Goal: Transaction & Acquisition: Book appointment/travel/reservation

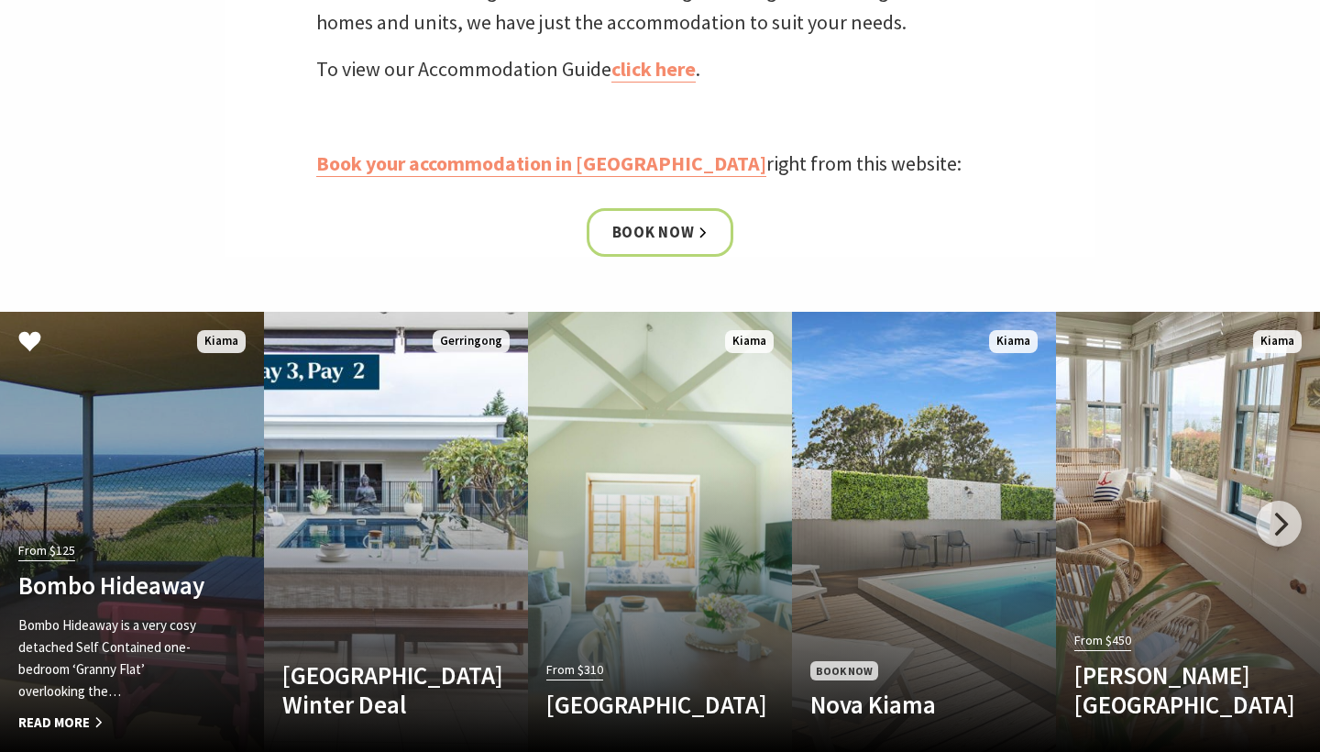
scroll to position [571, 0]
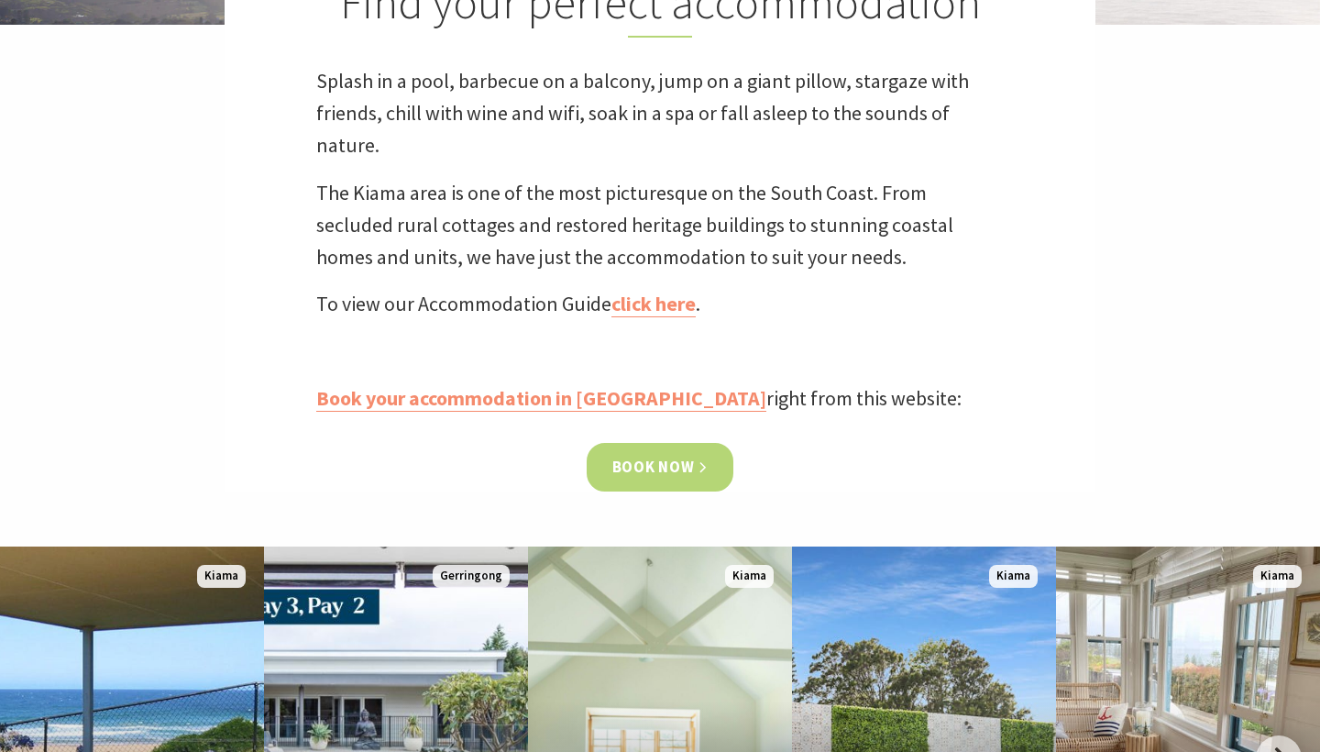
click at [645, 470] on link "Book now" at bounding box center [661, 467] width 148 height 49
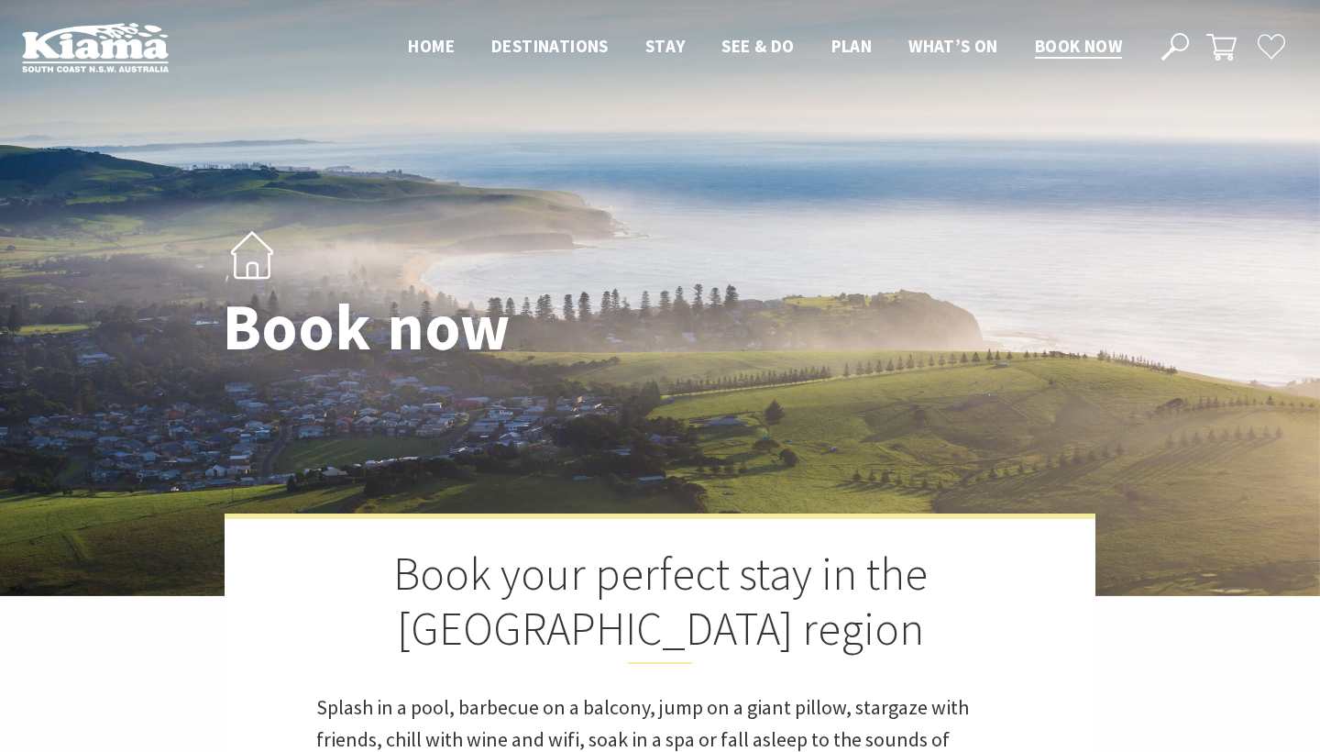
select select "3"
select select "2"
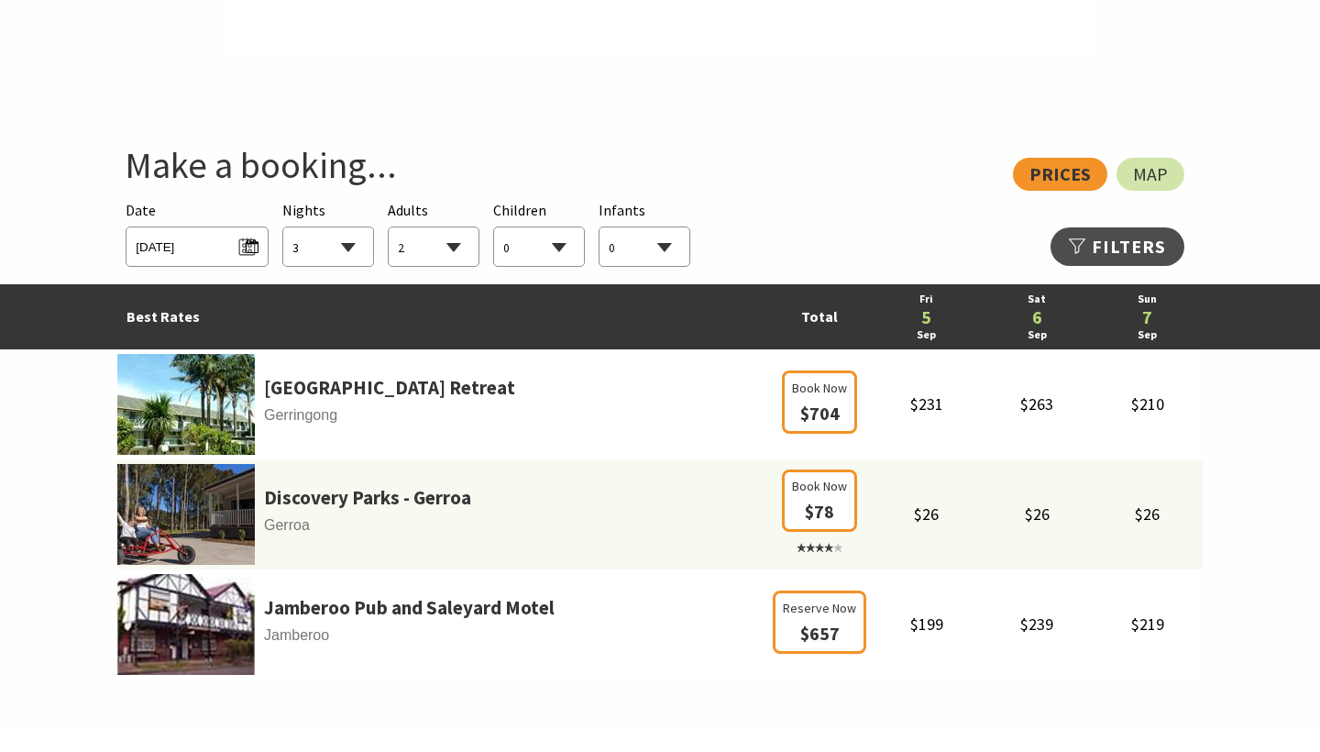
scroll to position [940, 0]
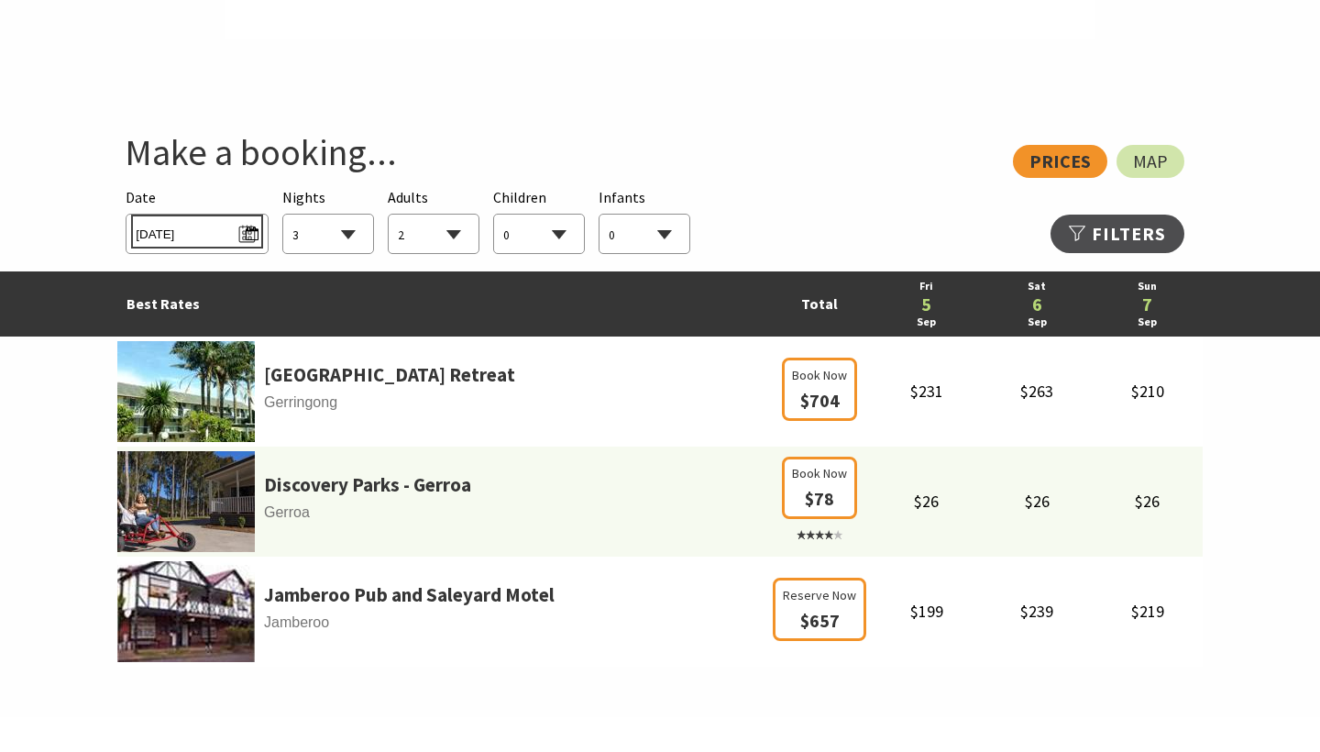
click at [241, 233] on span "[DATE]" at bounding box center [197, 231] width 122 height 25
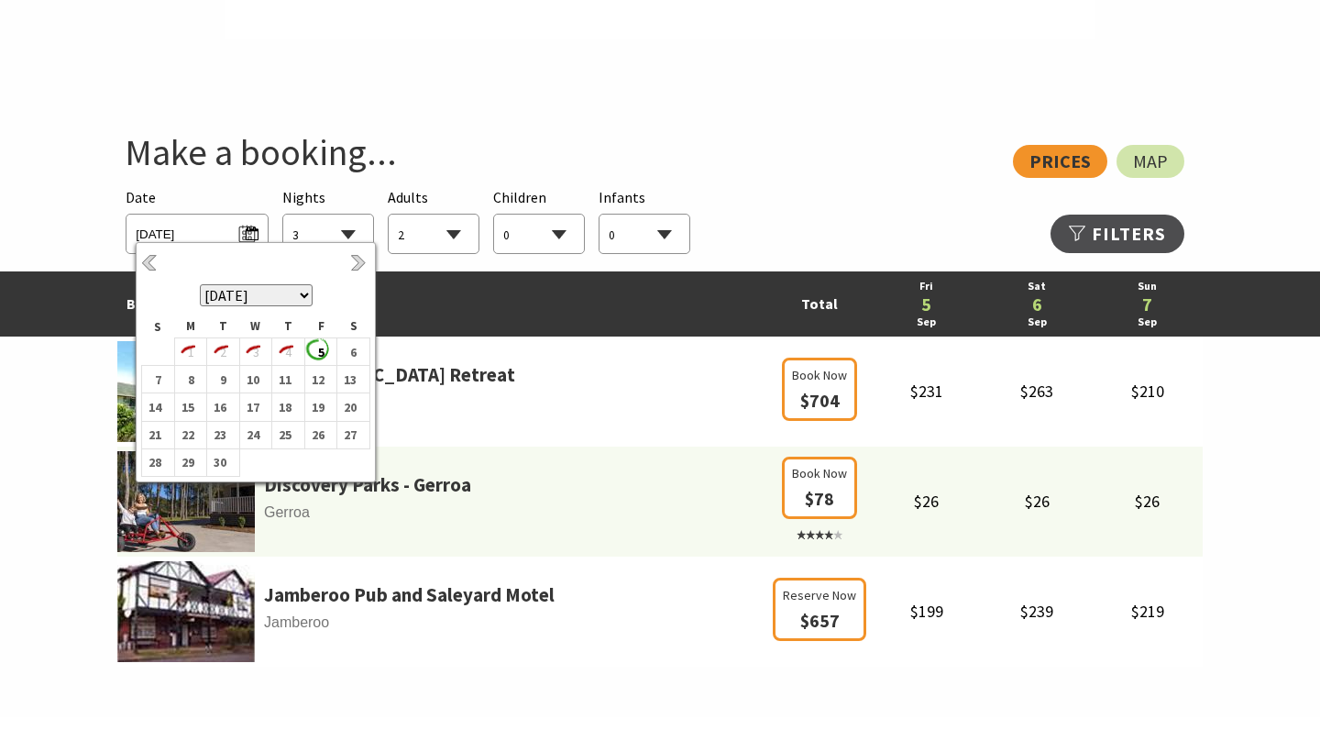
click at [348, 268] on th "[DATE] [DATE] [DATE] [DATE] [DATE] [DATE] [DATE] [DATE] [DATE] [DATE] [DATE] [D…" at bounding box center [256, 282] width 228 height 68
click at [360, 267] on link "Next" at bounding box center [360, 264] width 20 height 20
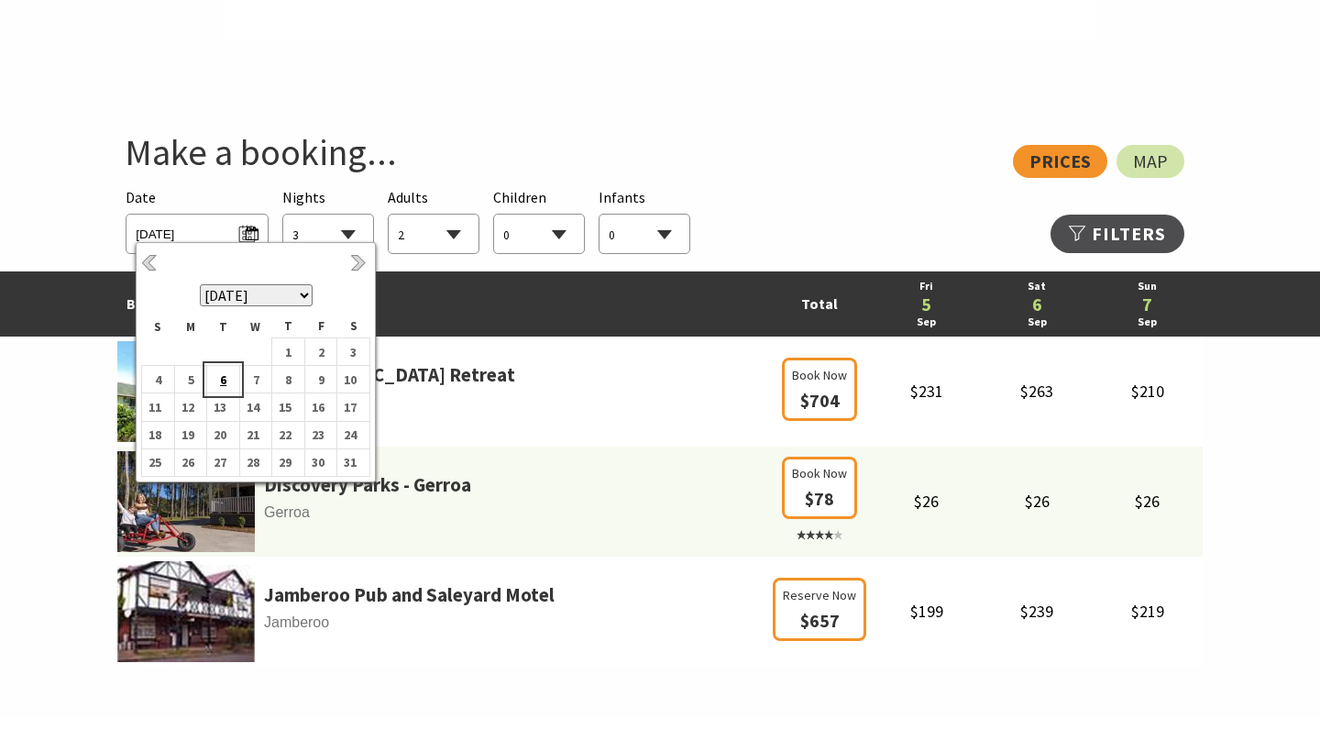
click at [223, 377] on b "6" at bounding box center [219, 380] width 24 height 24
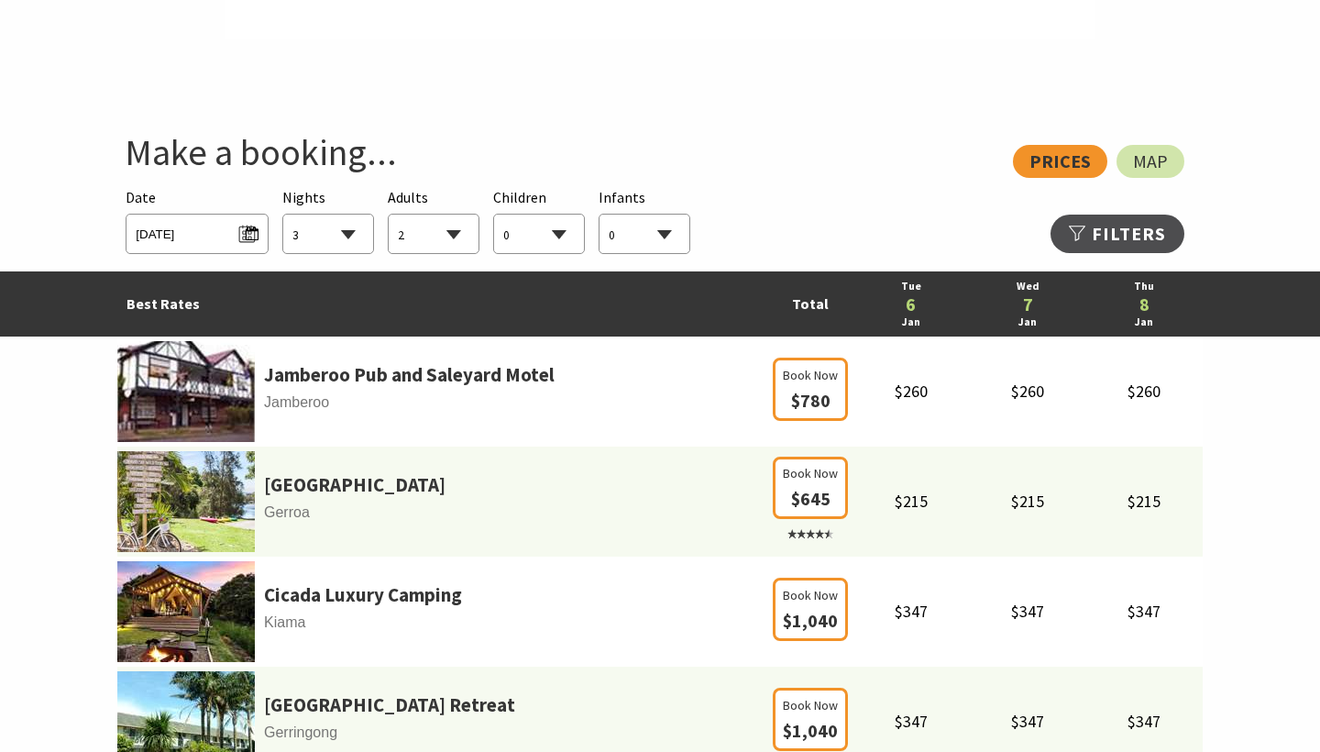
select select "2"
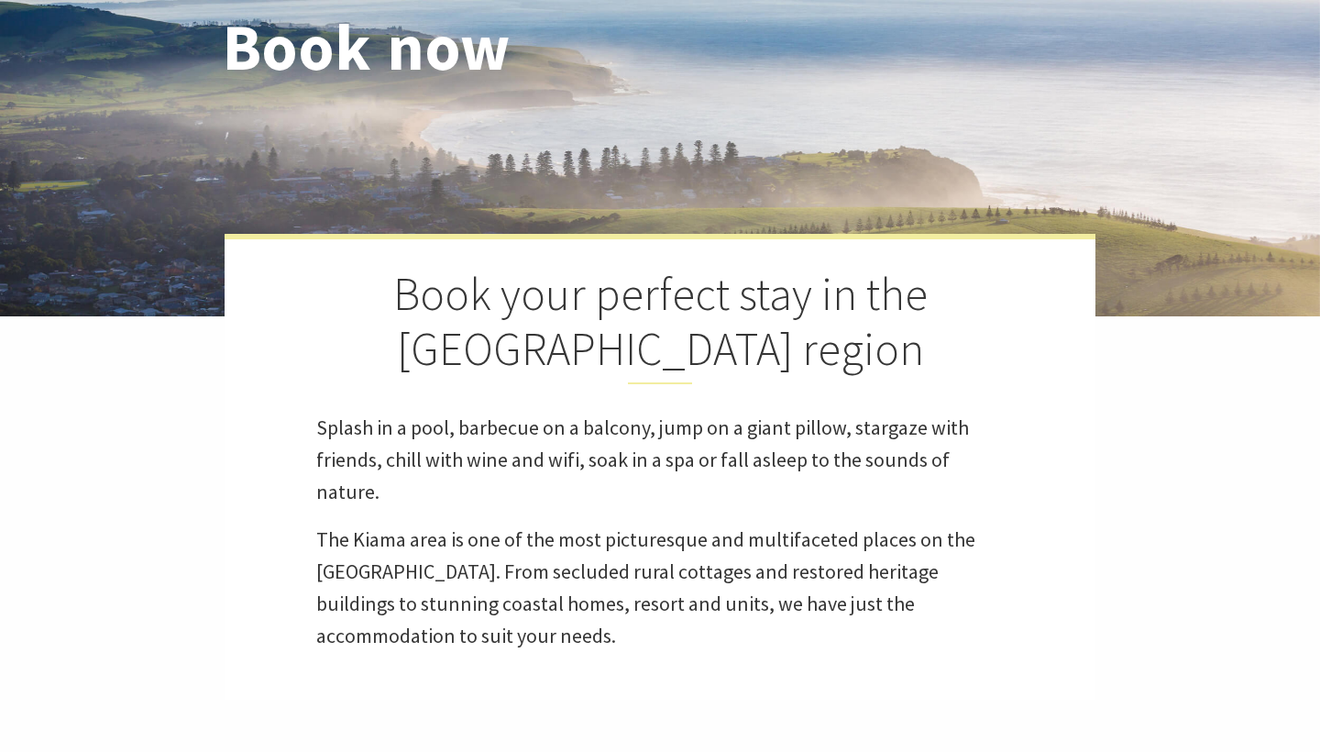
scroll to position [268, 0]
